Goal: Task Accomplishment & Management: Use online tool/utility

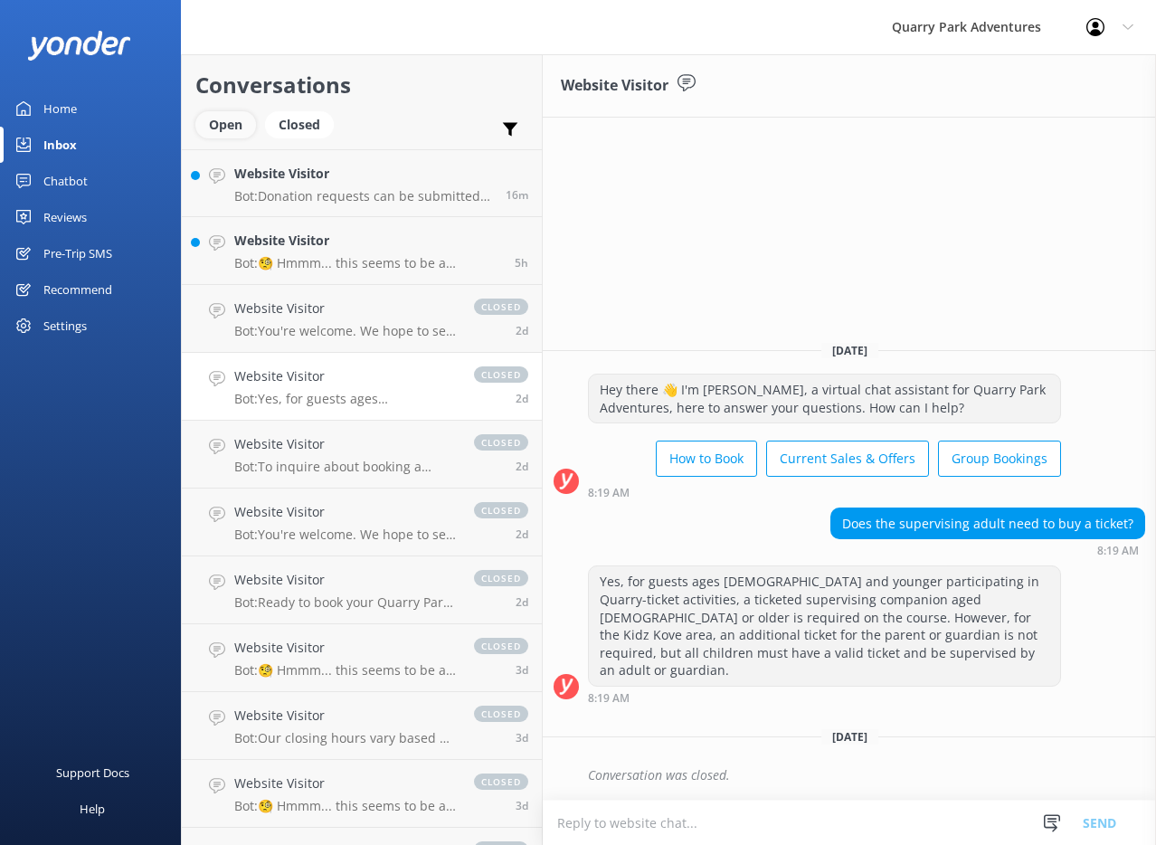
click at [222, 118] on div "Open" at bounding box center [225, 124] width 61 height 27
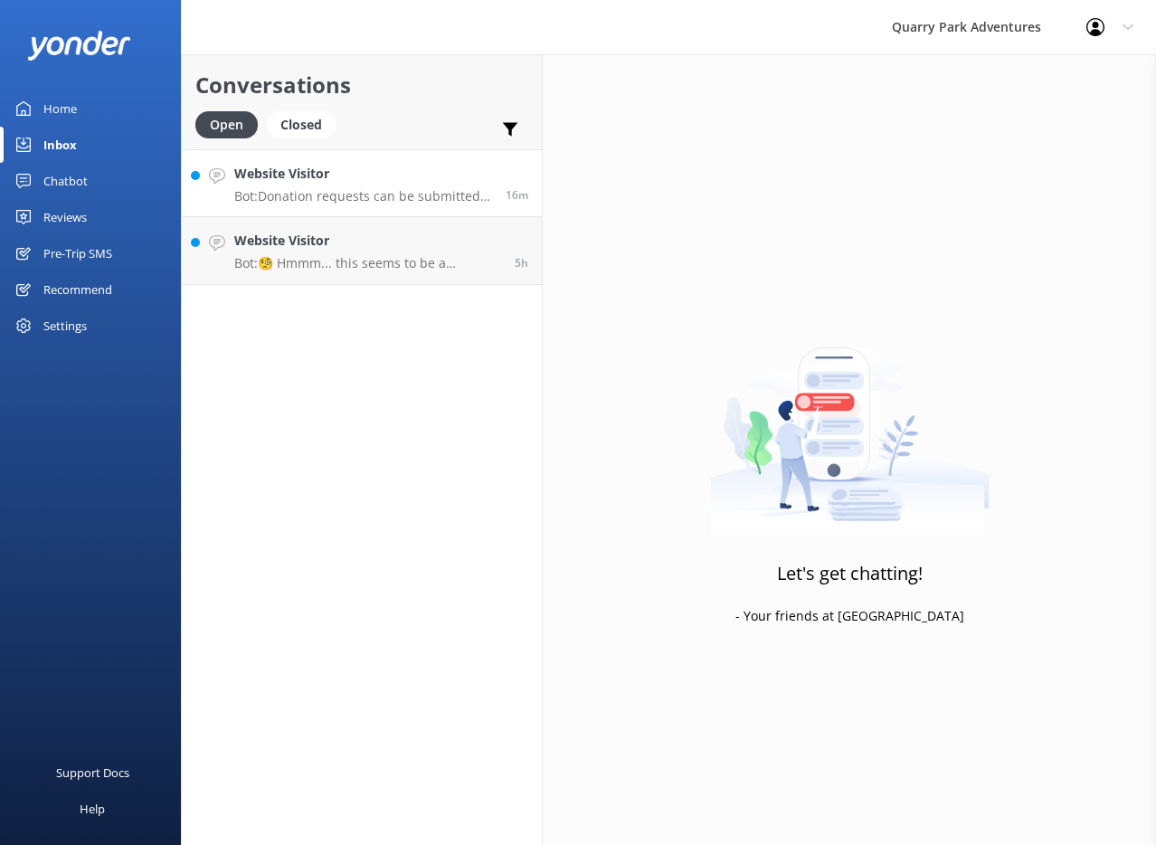
click at [371, 188] on p "Bot: Donation requests can be submitted online through our website at [URL][DOM…" at bounding box center [363, 196] width 258 height 16
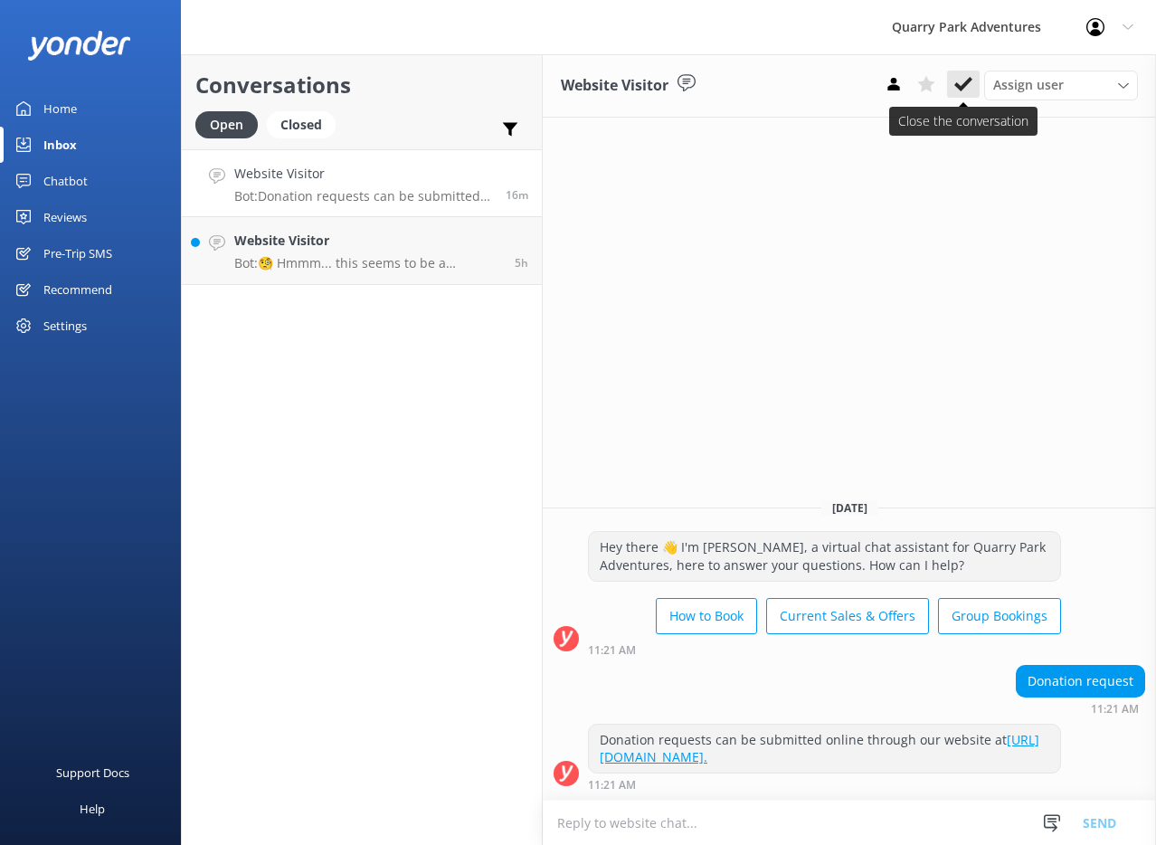
click at [966, 76] on icon at bounding box center [963, 84] width 18 height 18
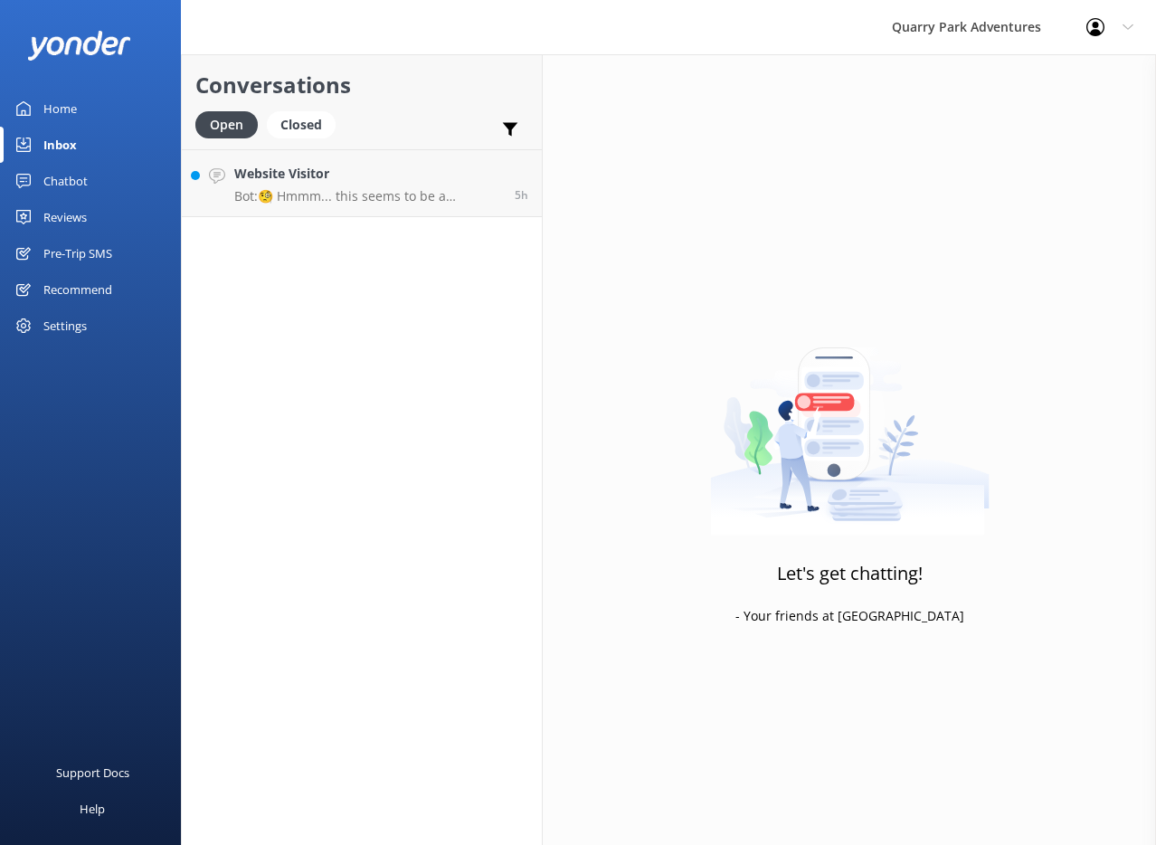
click at [327, 244] on div "Conversations Open Closed Important Assigned to me Unassigned SMS Website Visit…" at bounding box center [362, 449] width 362 height 791
click at [345, 189] on p "Bot: 🧐 Hmmm... this seems to be a question better suited for one of our helpful…" at bounding box center [367, 196] width 267 height 16
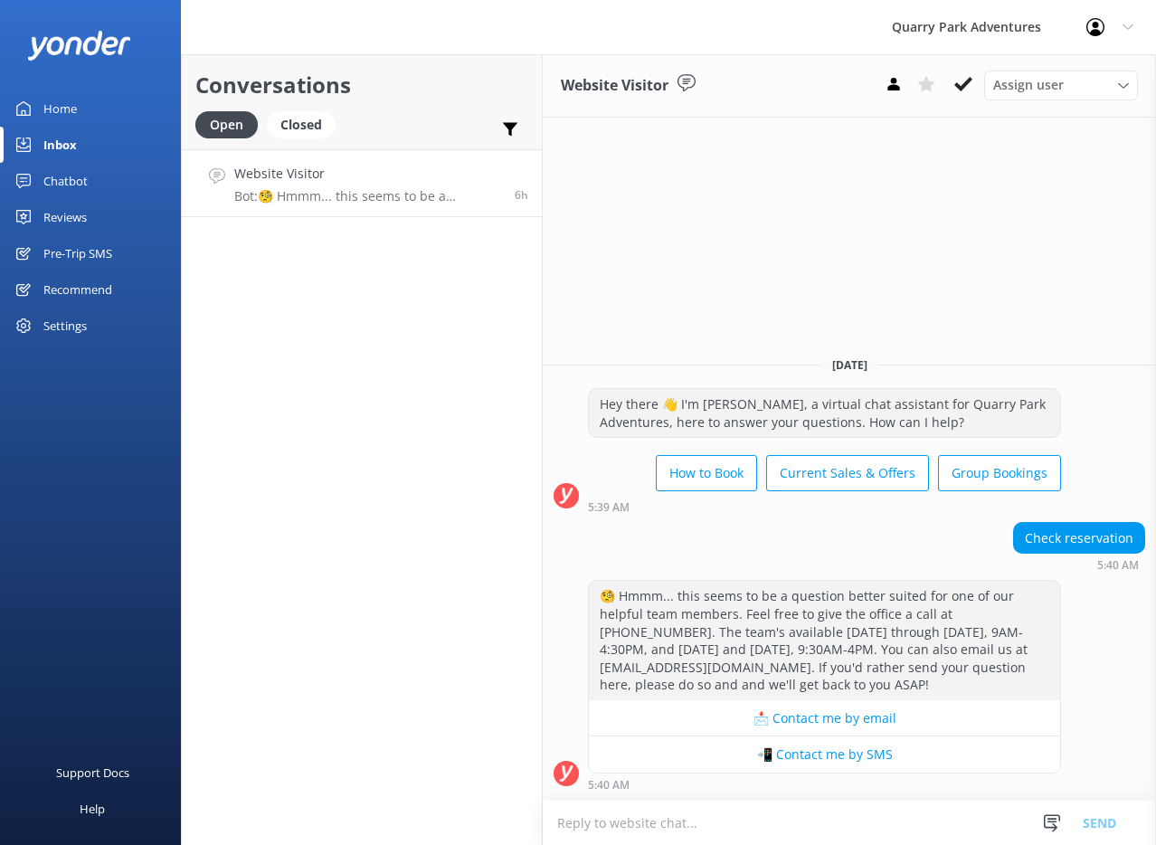
click at [862, 546] on div "Check reservation 5:40 AM" at bounding box center [849, 547] width 613 height 50
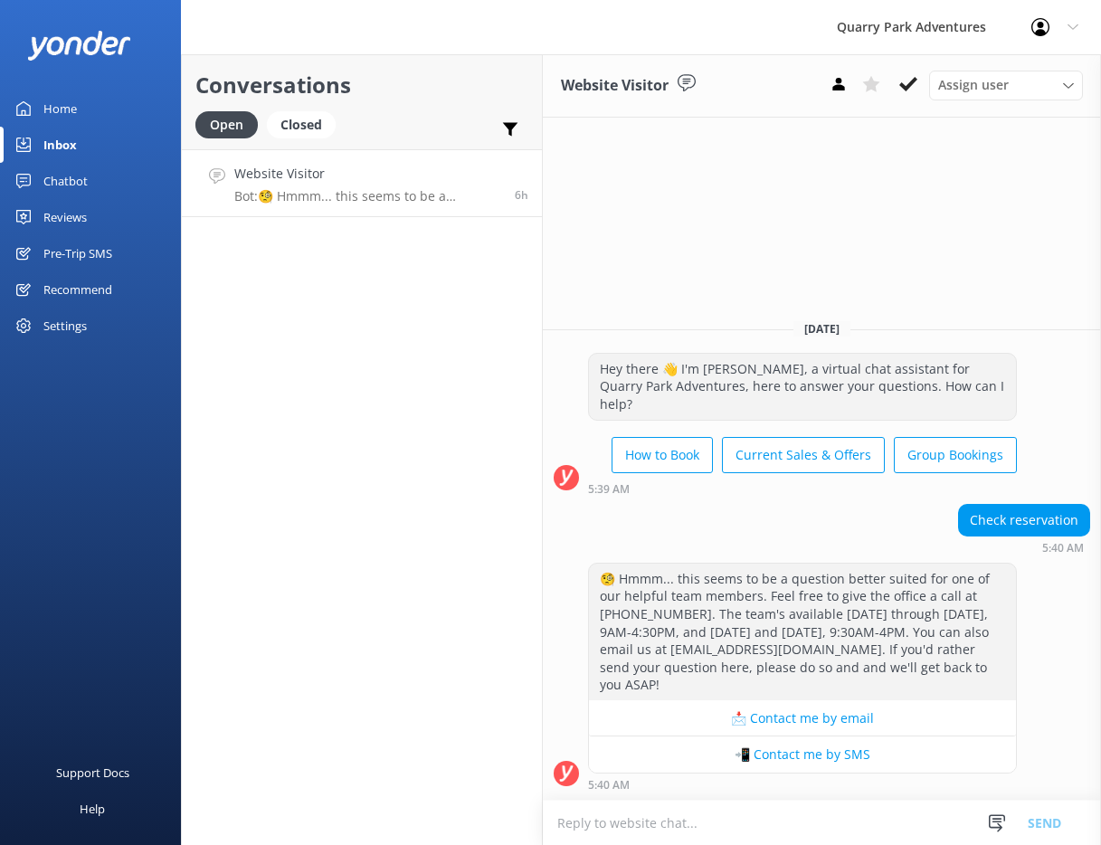
click at [361, 396] on div "Conversations Open Closed Important Assigned to me Unassigned SMS Website Visit…" at bounding box center [362, 449] width 362 height 791
click at [914, 94] on button at bounding box center [908, 84] width 33 height 27
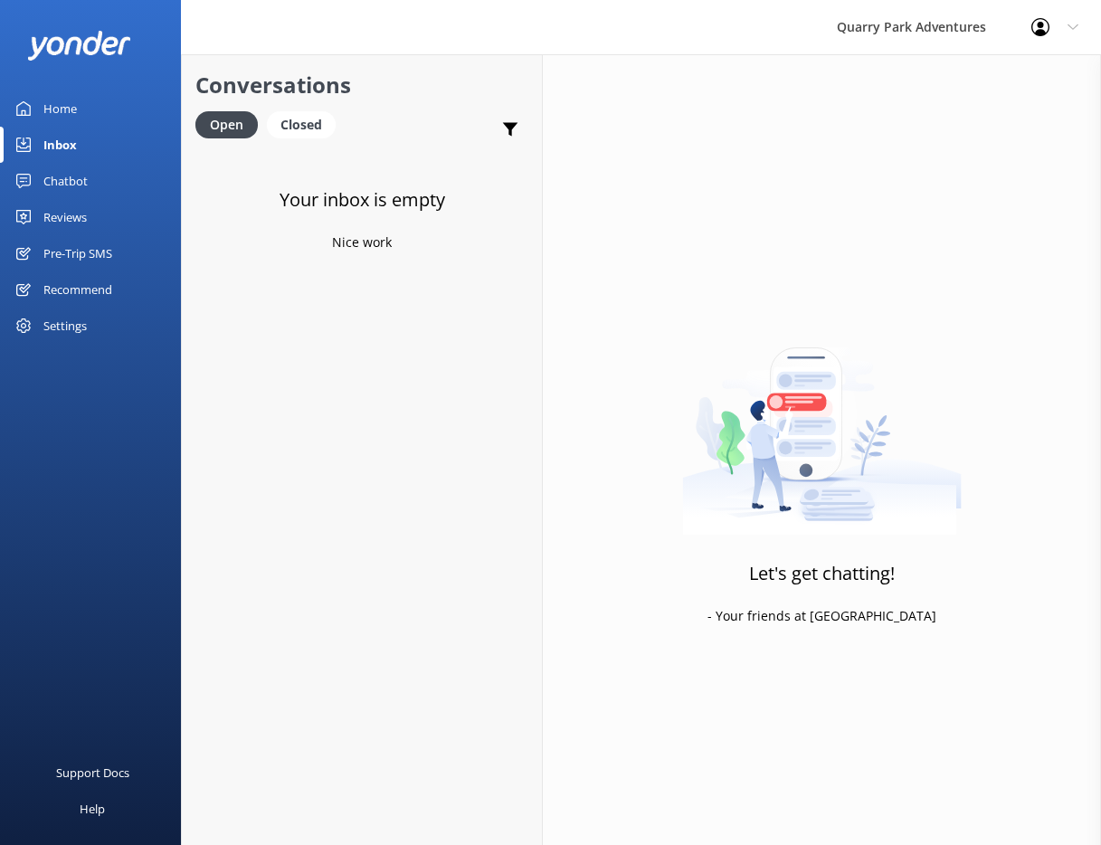
click at [53, 176] on div "Chatbot" at bounding box center [65, 181] width 44 height 36
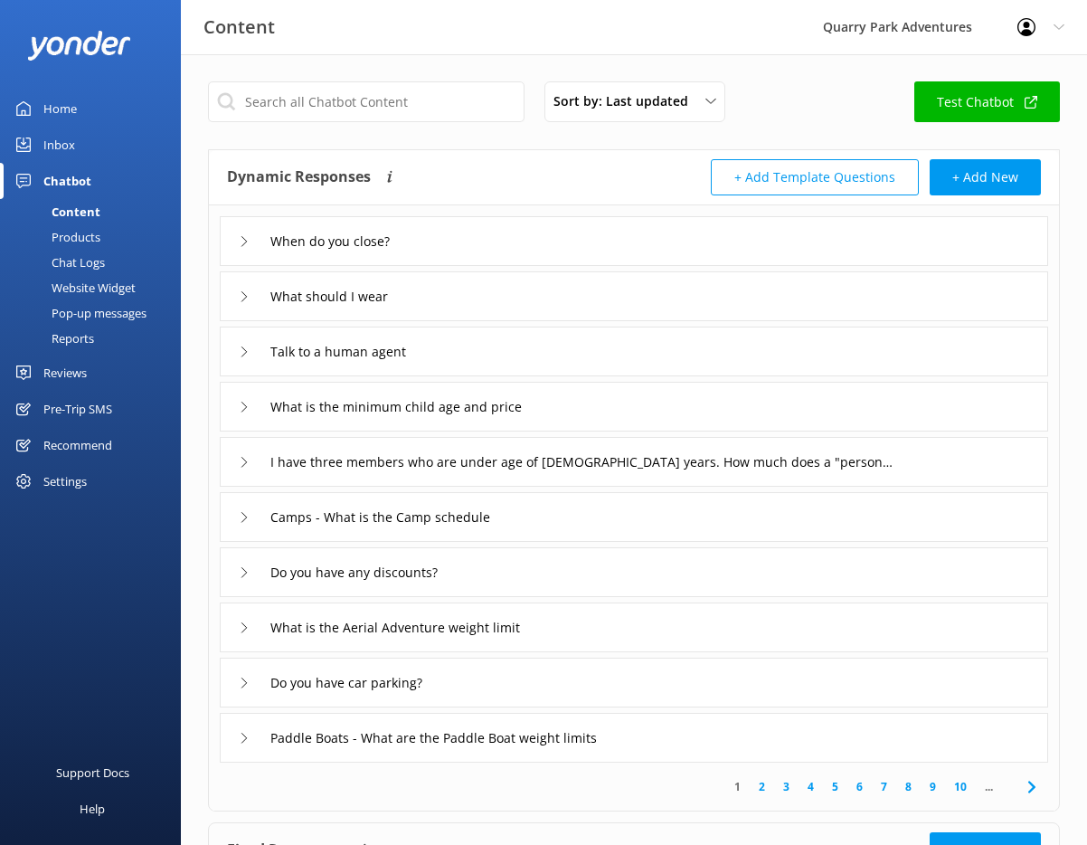
click at [81, 265] on div "Chat Logs" at bounding box center [58, 262] width 94 height 25
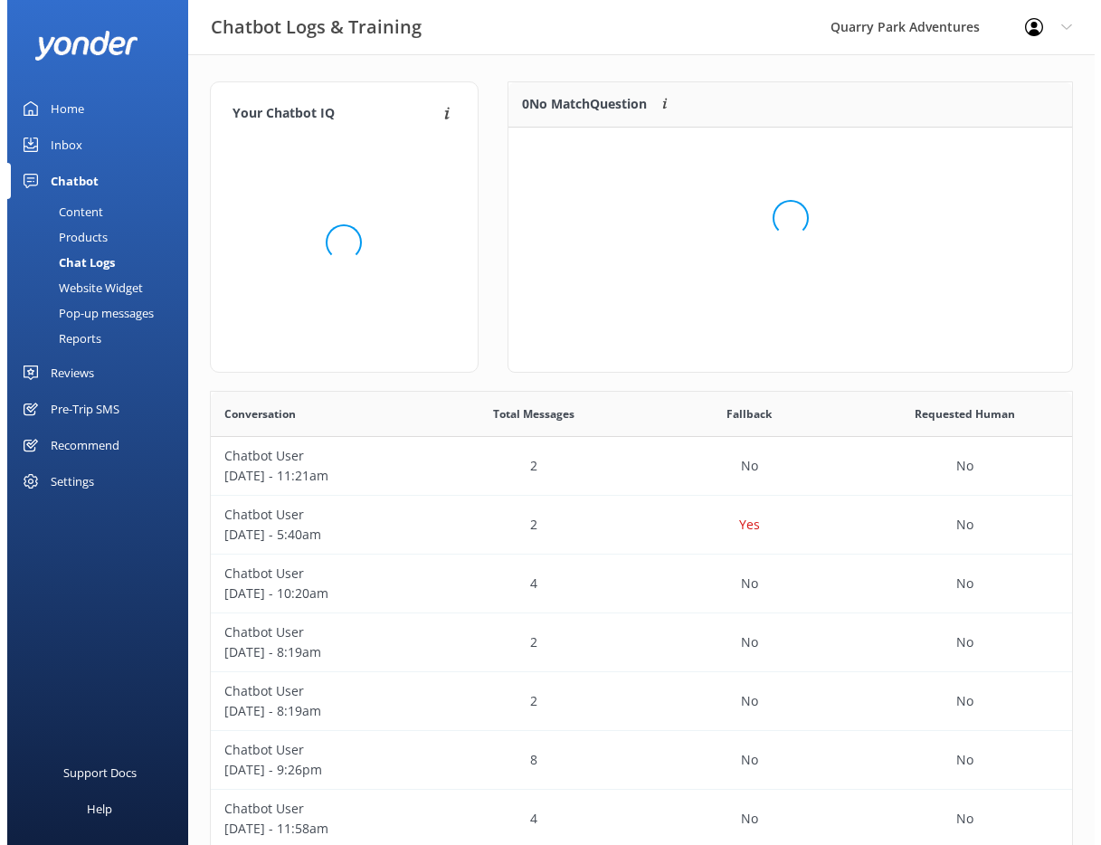
scroll to position [14, 14]
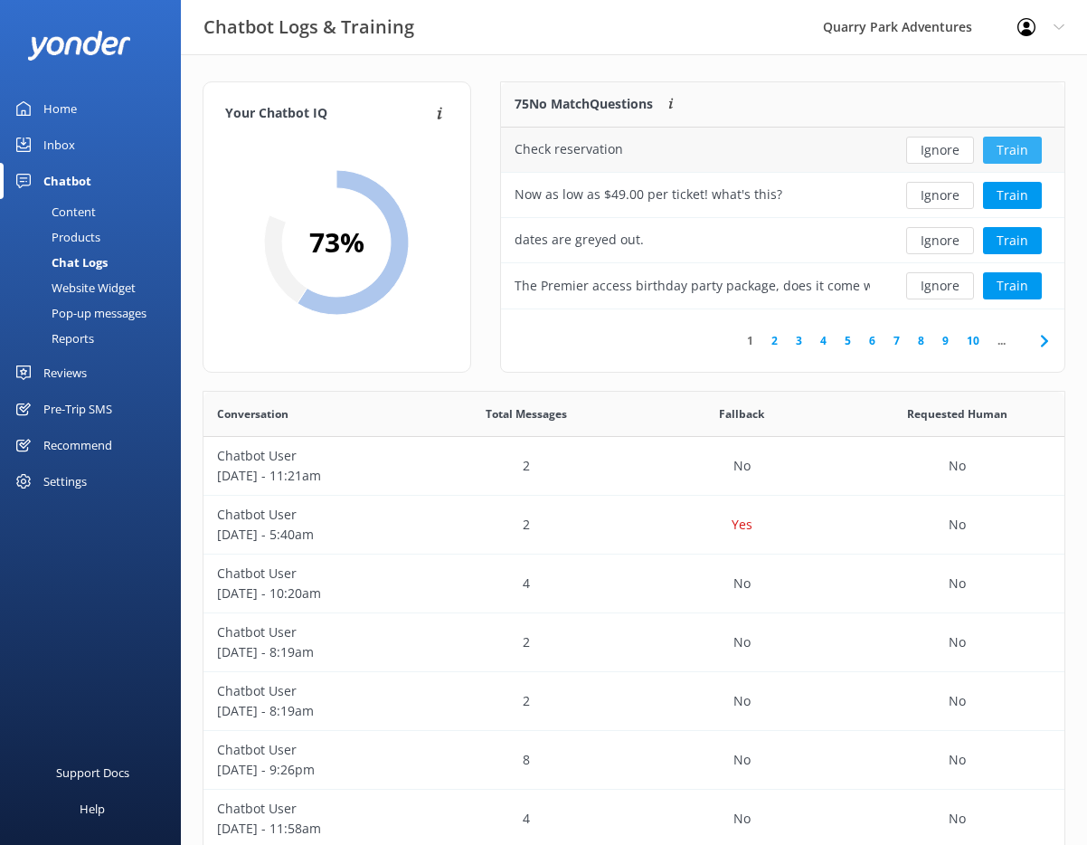
click at [1002, 156] on button "Train" at bounding box center [1012, 150] width 59 height 27
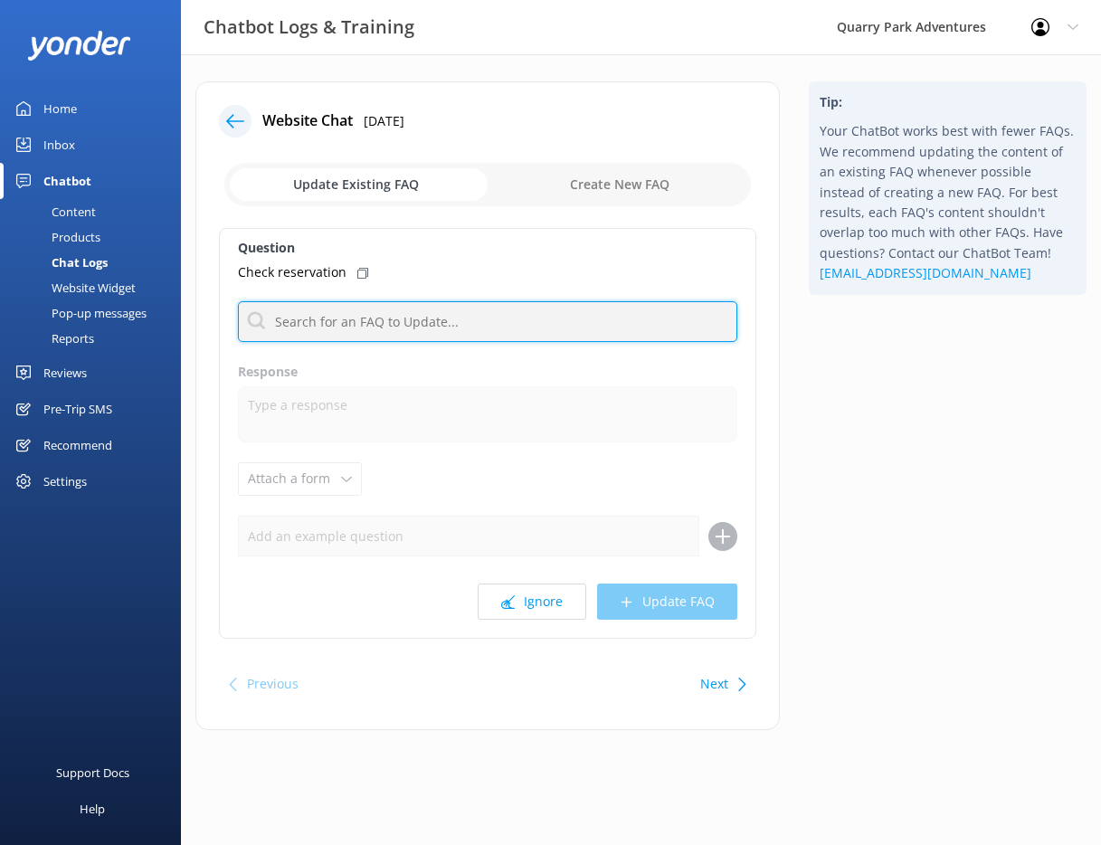
click at [322, 337] on input "text" at bounding box center [487, 321] width 499 height 41
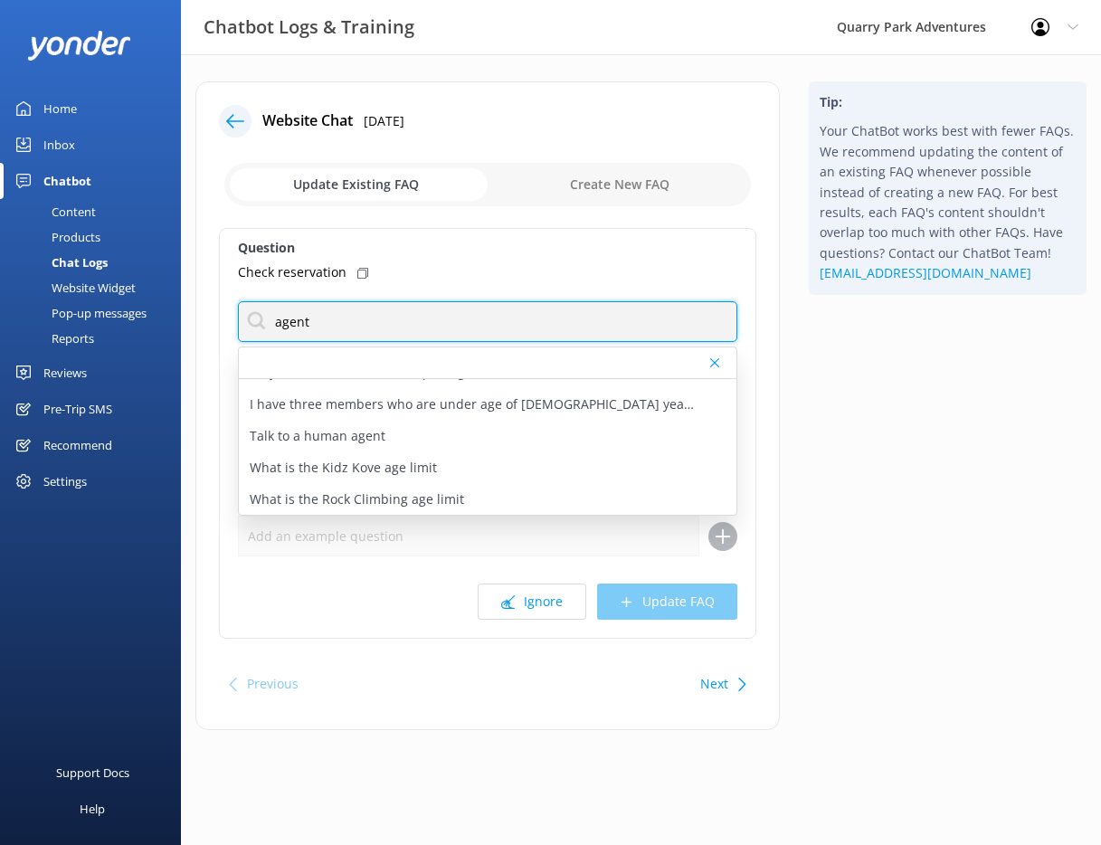
scroll to position [86, 0]
click at [299, 316] on input "agent" at bounding box center [487, 321] width 499 height 41
click at [302, 317] on input "agent" at bounding box center [487, 321] width 499 height 41
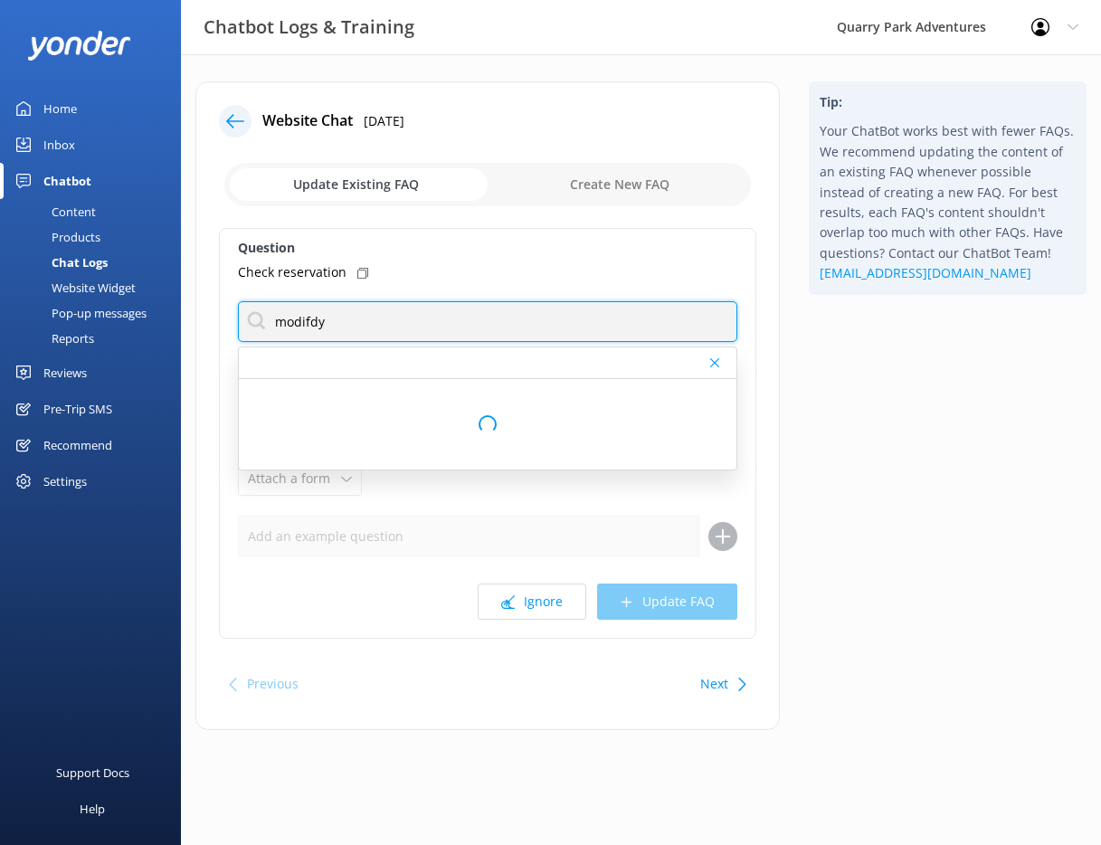
scroll to position [0, 0]
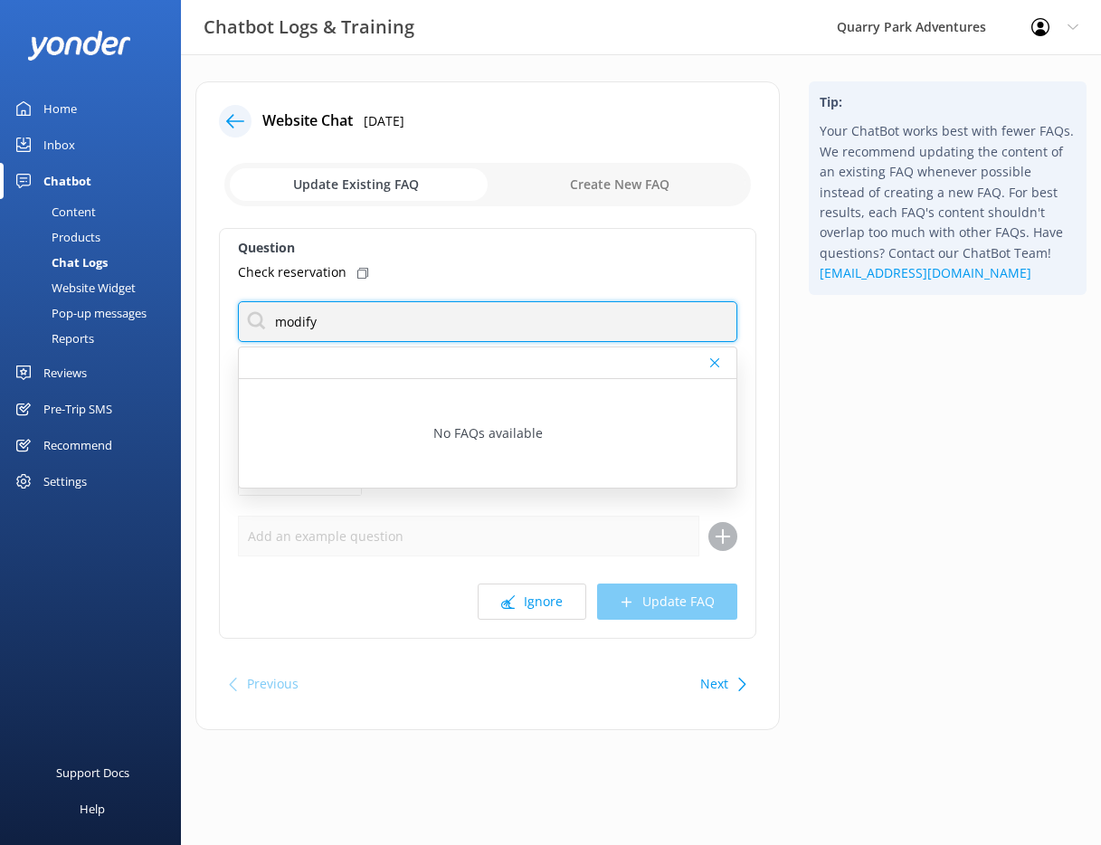
type input "modify"
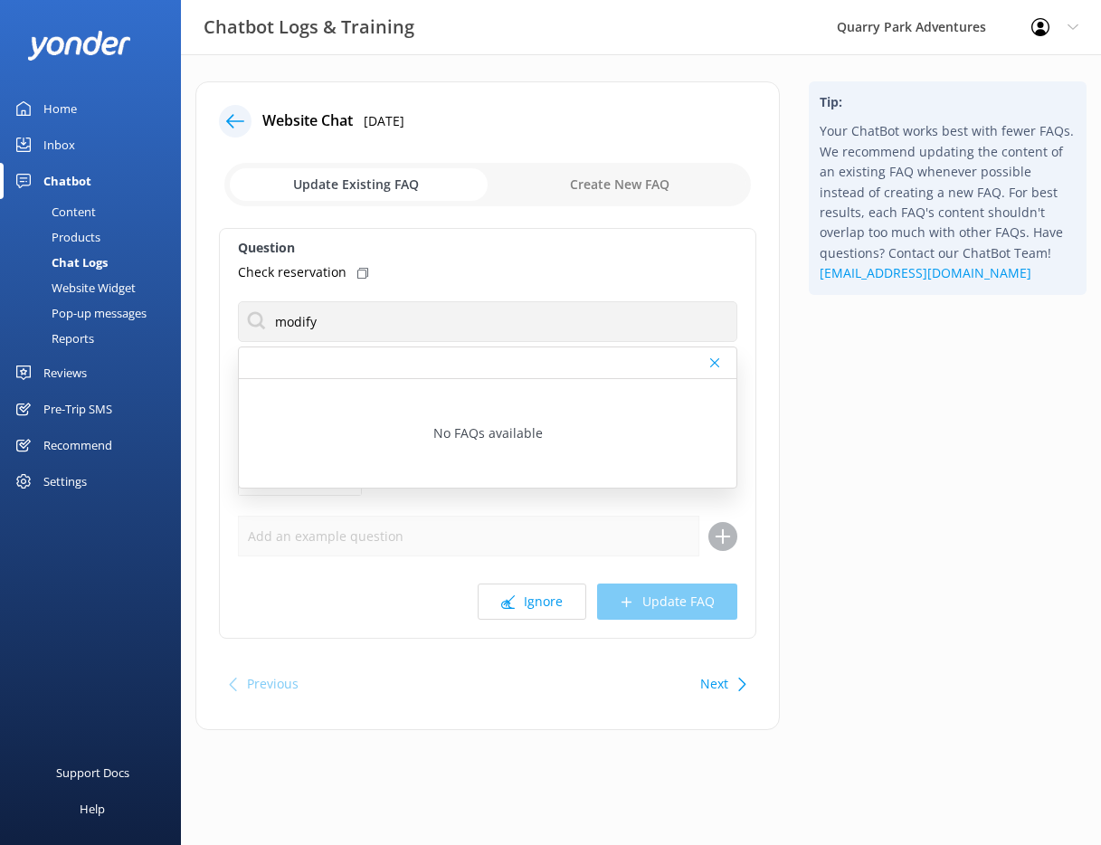
click at [998, 472] on div "Tip: Your ChatBot works best with fewer FAQs. We recommend updating the content…" at bounding box center [947, 414] width 307 height 667
